Goal: Task Accomplishment & Management: Manage account settings

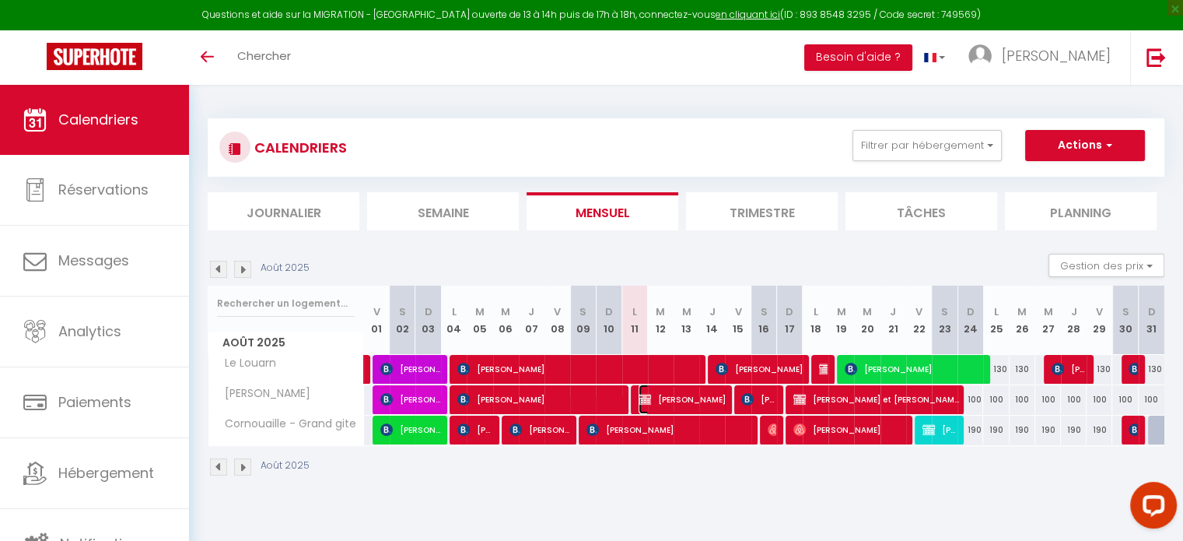
click at [663, 397] on span "[PERSON_NAME]" at bounding box center [683, 399] width 88 height 30
select select "OK"
select select "0"
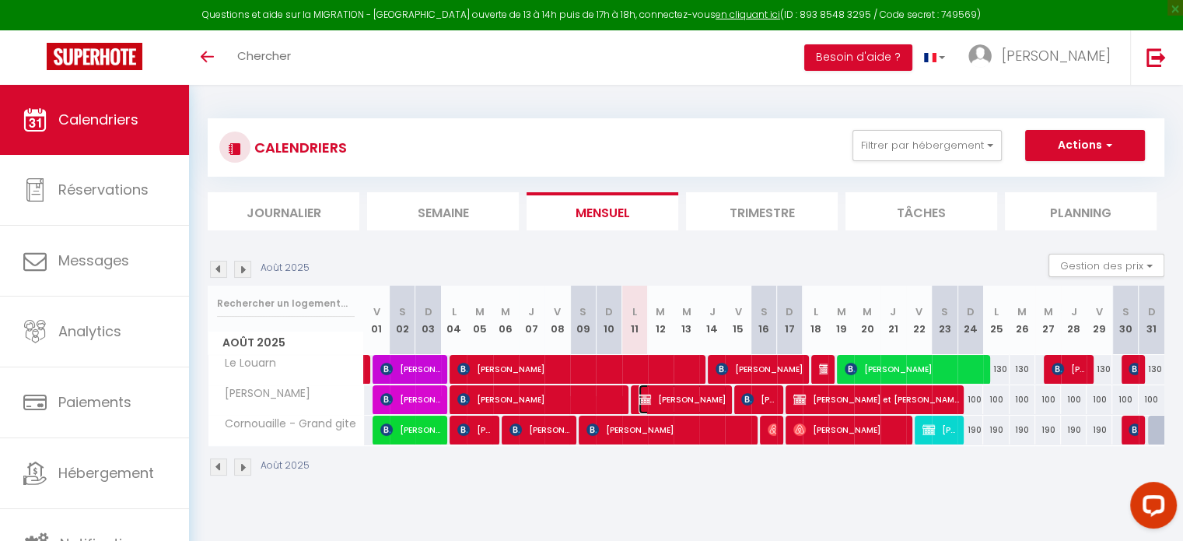
select select "1"
select select
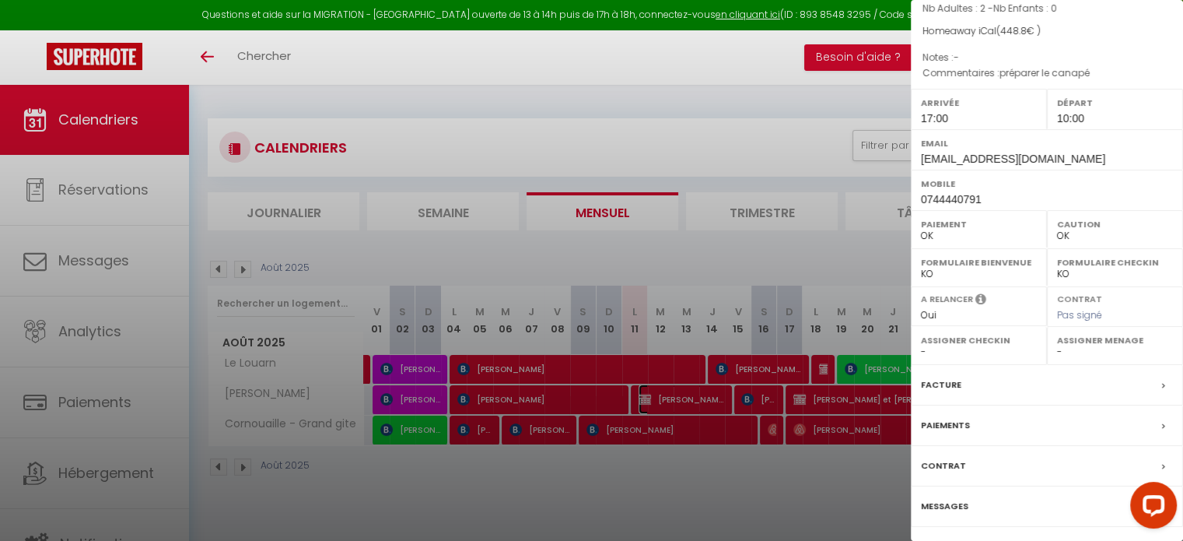
scroll to position [181, 0]
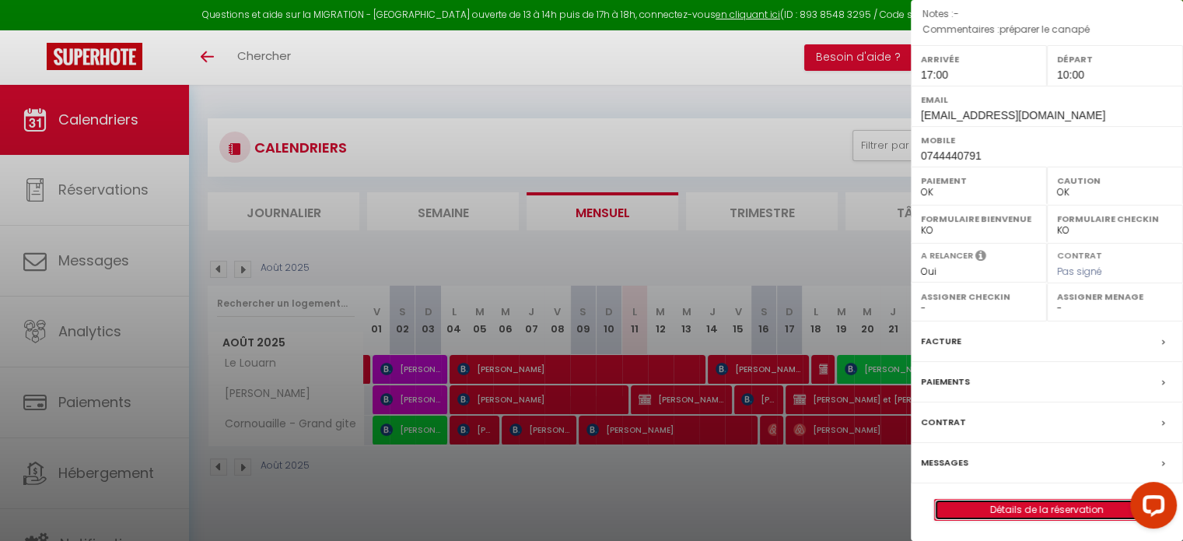
click at [1039, 506] on link "Détails de la réservation" at bounding box center [1047, 509] width 224 height 20
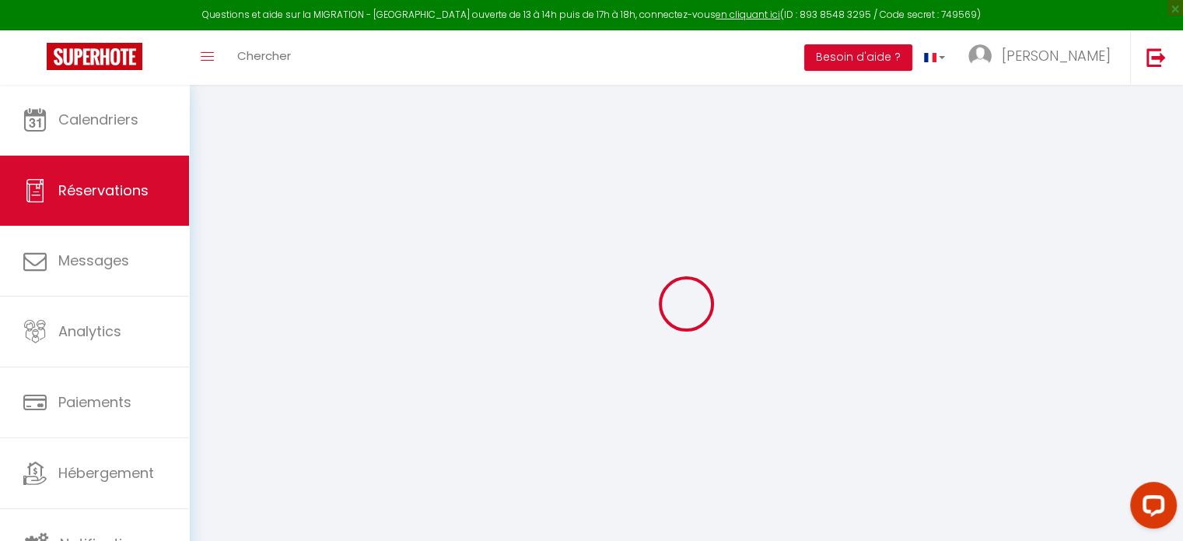
select select
checkbox input "true"
type textarea "préparer le canapé"
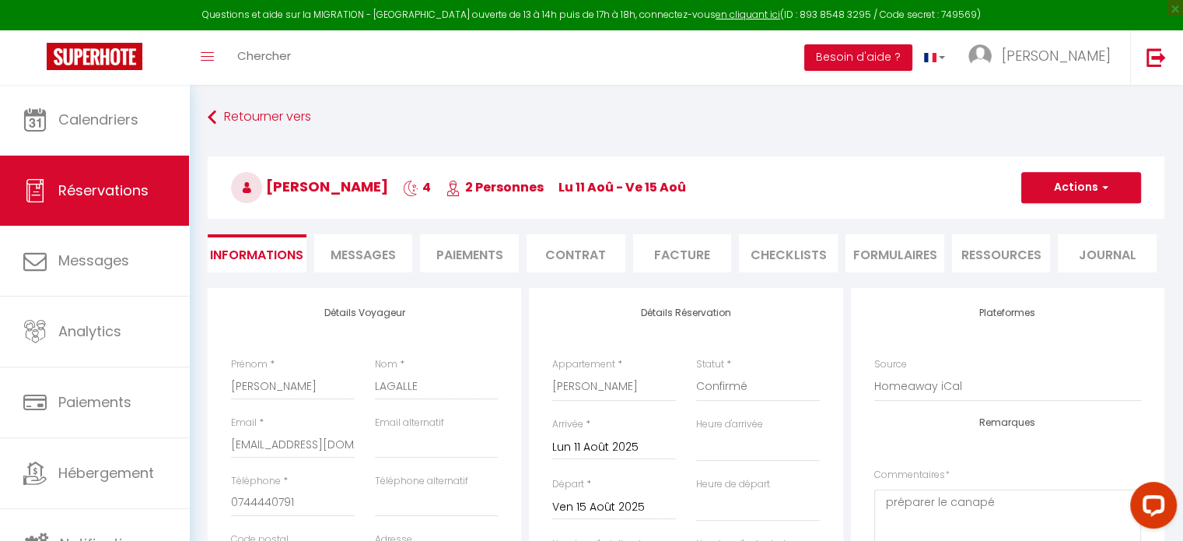
type input "40"
type input "8.8"
select select
checkbox input "true"
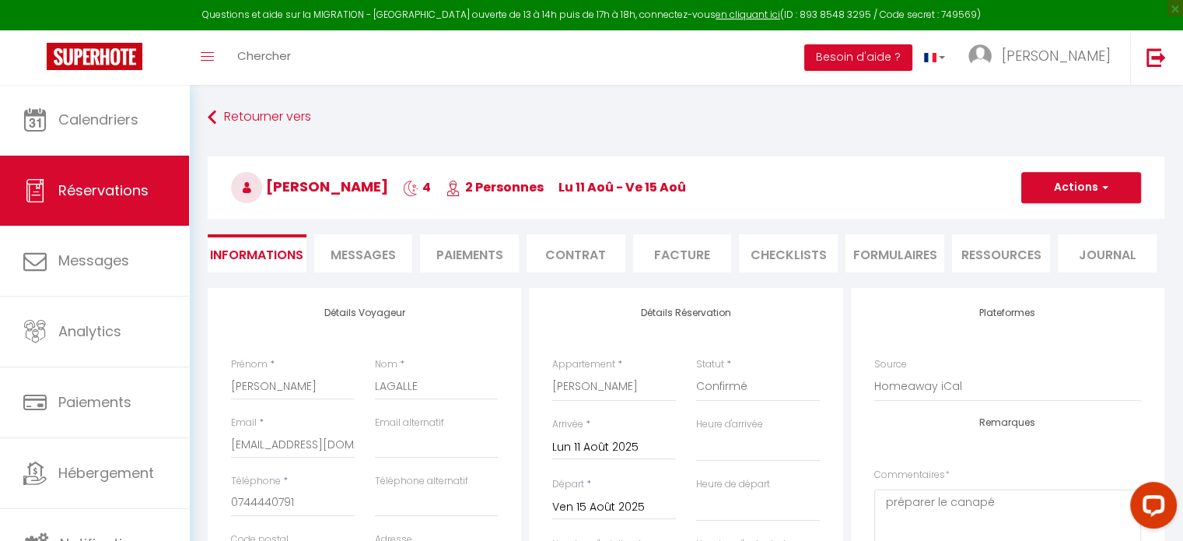
select select "17:00"
select select "10:00"
click at [383, 262] on span "Messages" at bounding box center [363, 255] width 65 height 18
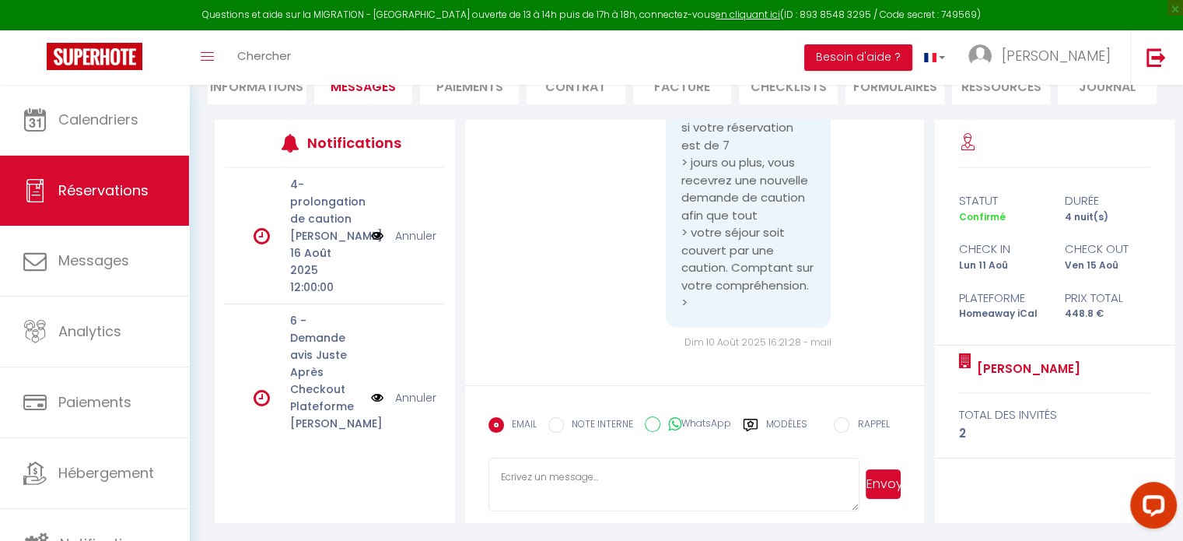
scroll to position [6377, 0]
click at [280, 92] on li "Informations" at bounding box center [257, 85] width 99 height 38
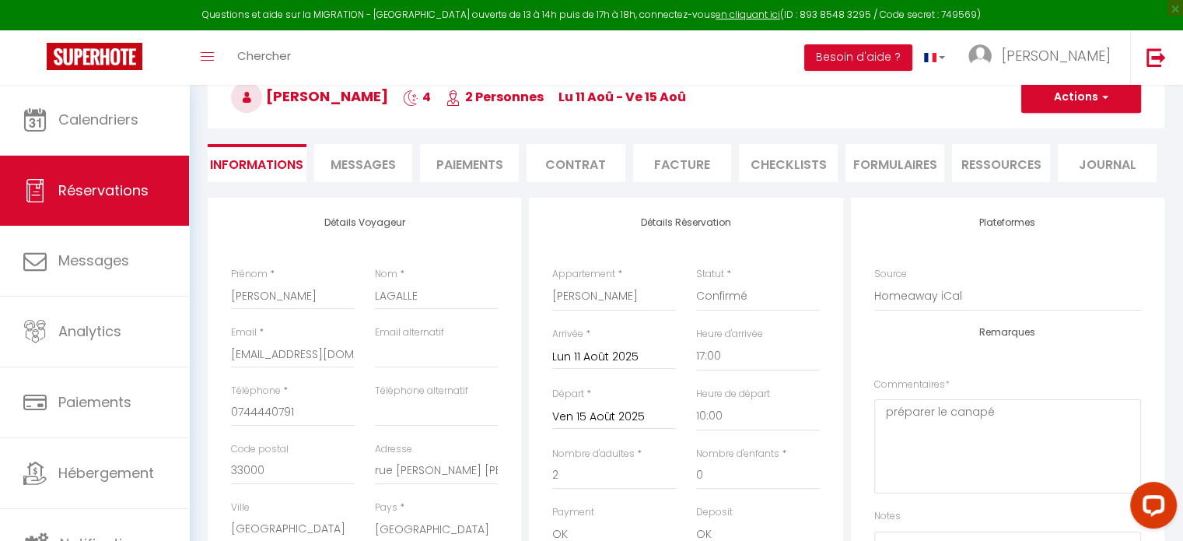
scroll to position [233, 0]
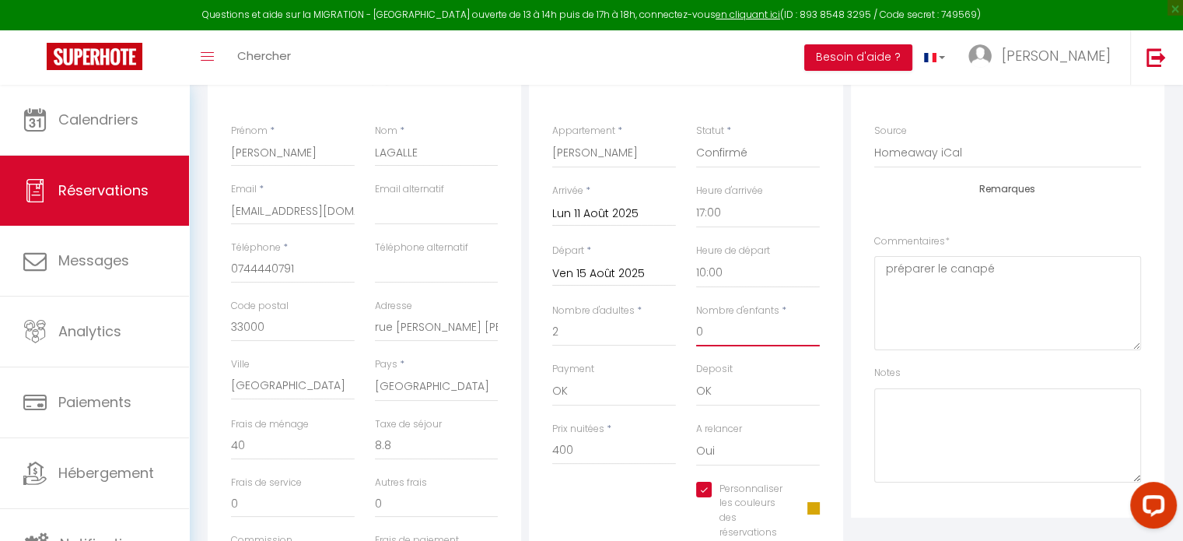
click at [732, 341] on input "0" at bounding box center [758, 332] width 124 height 28
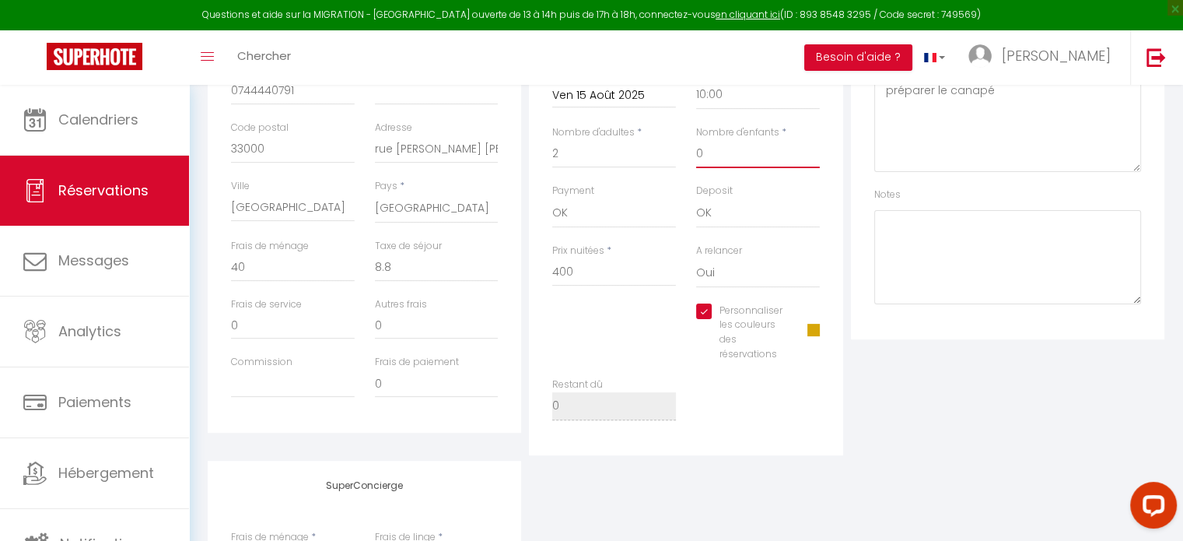
scroll to position [411, 0]
checkbox input "true"
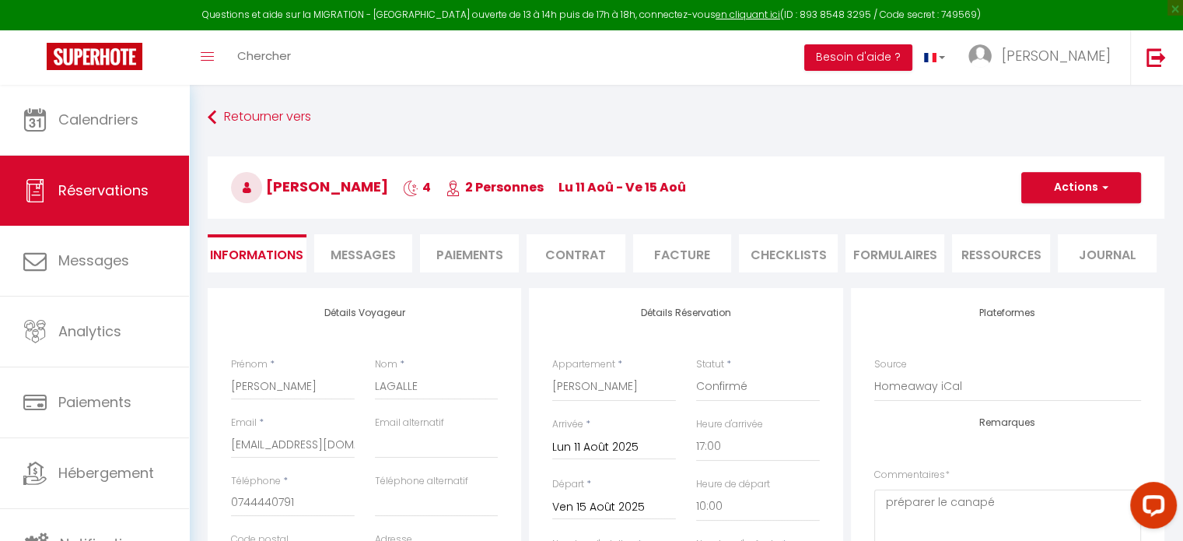
scroll to position [0, 0]
click at [362, 250] on span "Messages" at bounding box center [363, 255] width 65 height 18
